Goal: Task Accomplishment & Management: Manage account settings

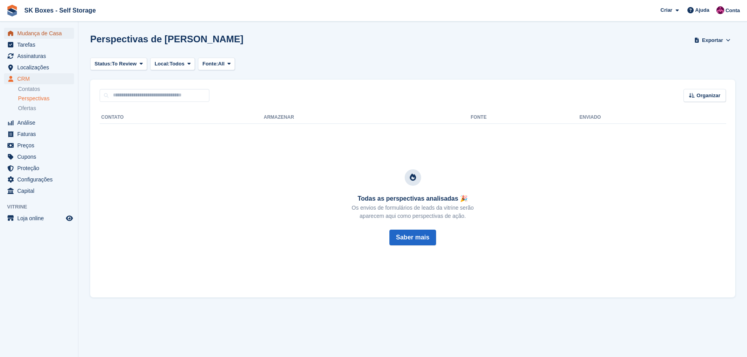
click at [44, 36] on span "Mudança de Casa" at bounding box center [40, 33] width 47 height 11
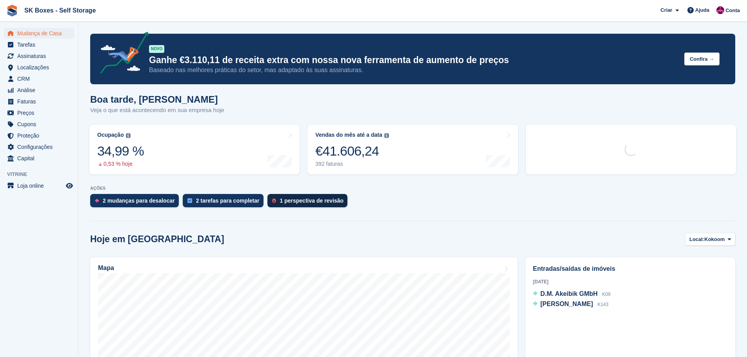
click at [282, 203] on div "1 perspectiva de revisão" at bounding box center [312, 201] width 64 height 6
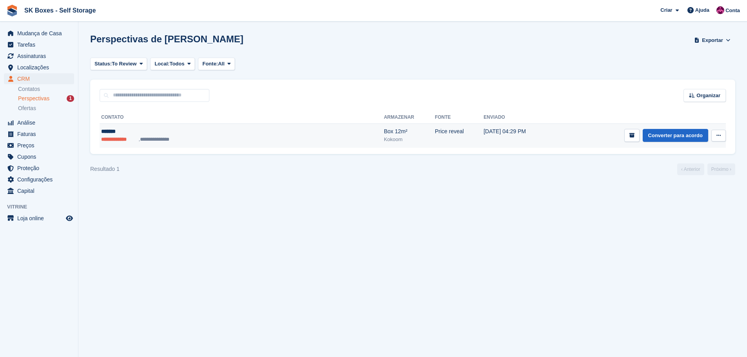
click at [193, 133] on div "*******" at bounding box center [184, 131] width 167 height 8
